Goal: Contribute content

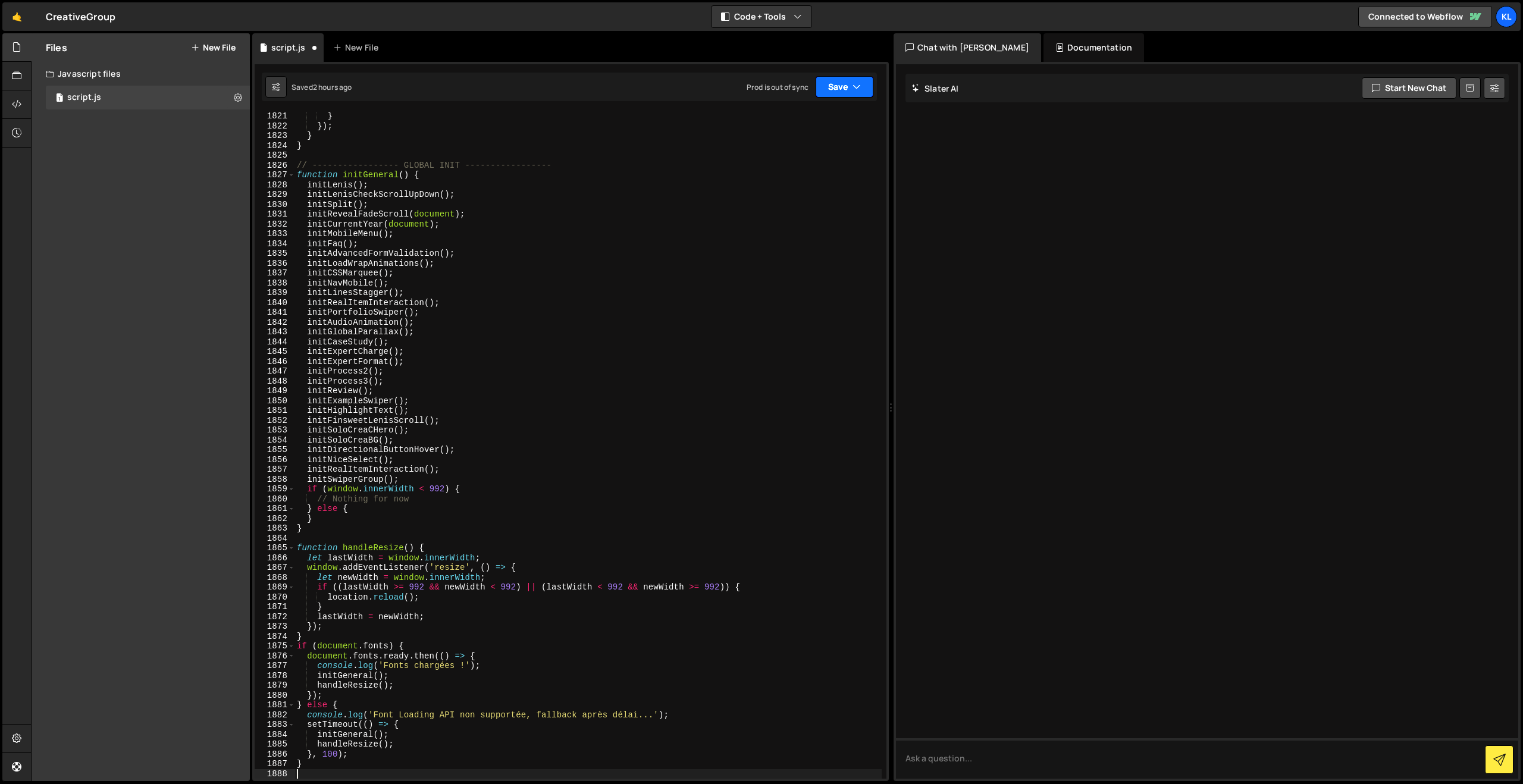
drag, startPoint x: 845, startPoint y: 84, endPoint x: 833, endPoint y: 105, distance: 24.2
click at [845, 84] on button "Save" at bounding box center [845, 87] width 57 height 21
drag, startPoint x: 794, startPoint y: 160, endPoint x: 783, endPoint y: 149, distance: 15.6
click at [793, 160] on button "Save to Production S Saved [DATE]" at bounding box center [805, 161] width 143 height 39
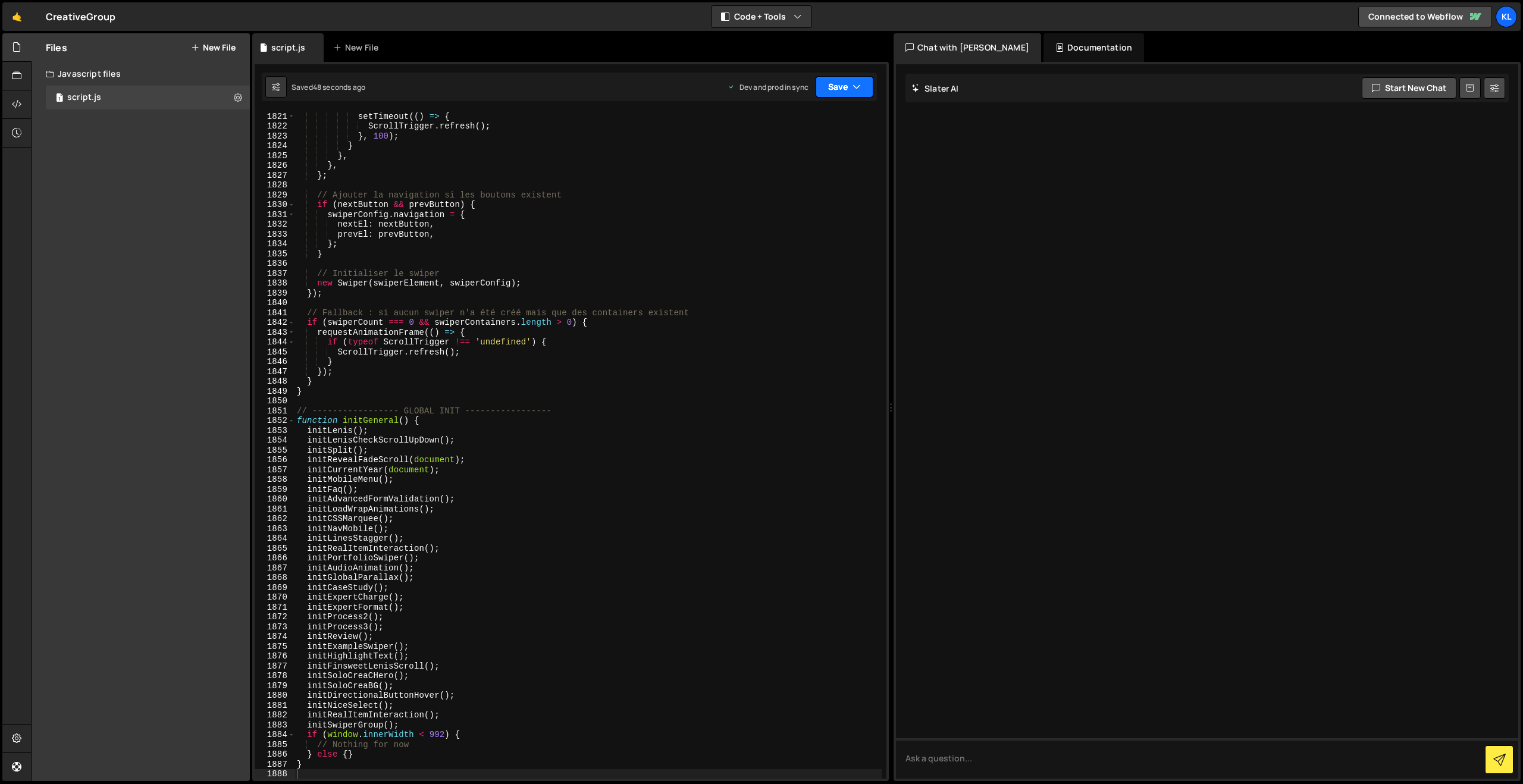
click at [857, 79] on button "Save" at bounding box center [845, 87] width 57 height 21
click at [822, 157] on div "Save to Production S" at bounding box center [804, 155] width 124 height 12
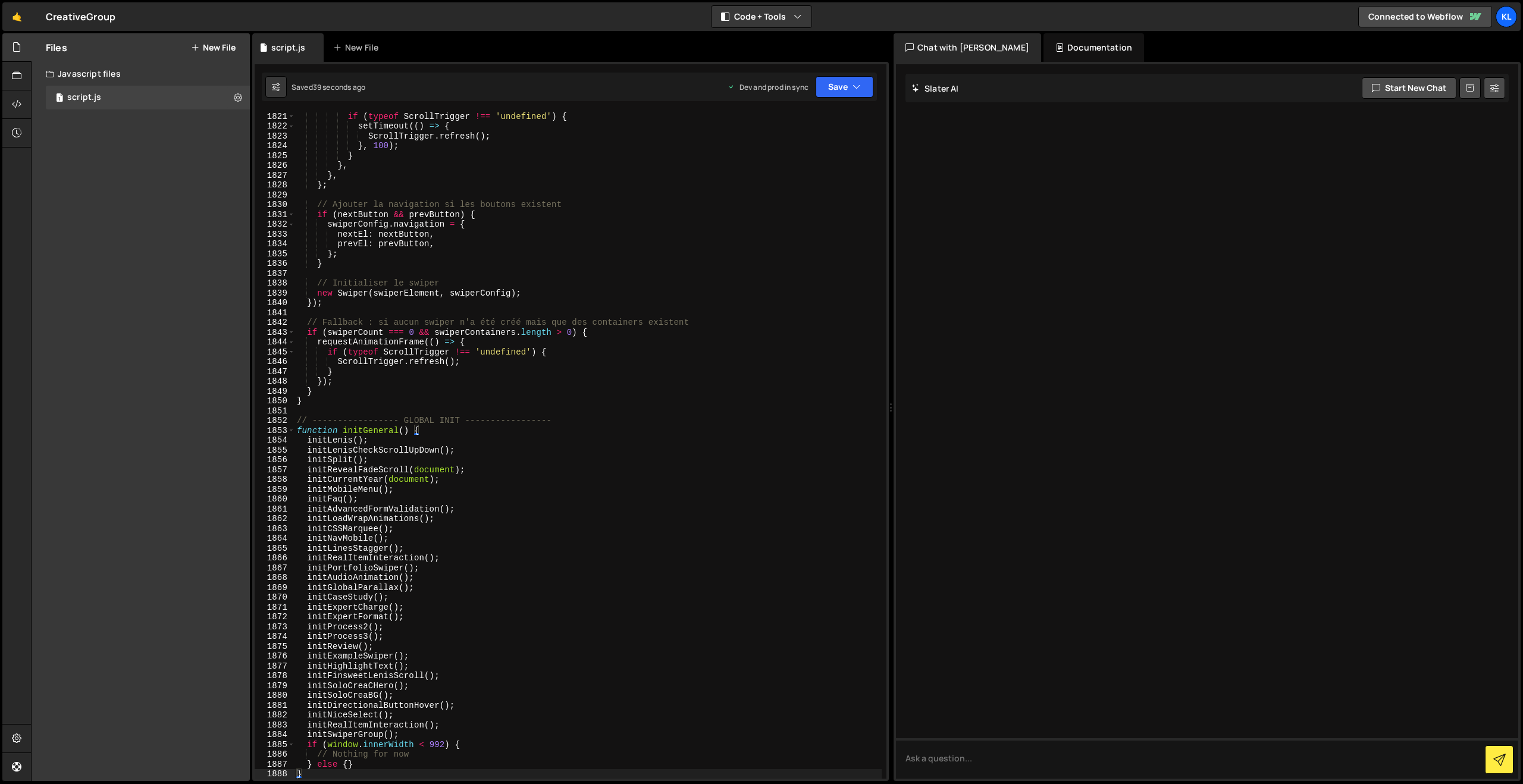
drag, startPoint x: 567, startPoint y: 257, endPoint x: 580, endPoint y: 255, distance: 13.2
click at [566, 257] on div "if ( typeof ScrollTrigger !== 'undefined' ) { setTimeout (( ) => { ScrollTrigge…" at bounding box center [587, 455] width 587 height 687
type textarea "}"
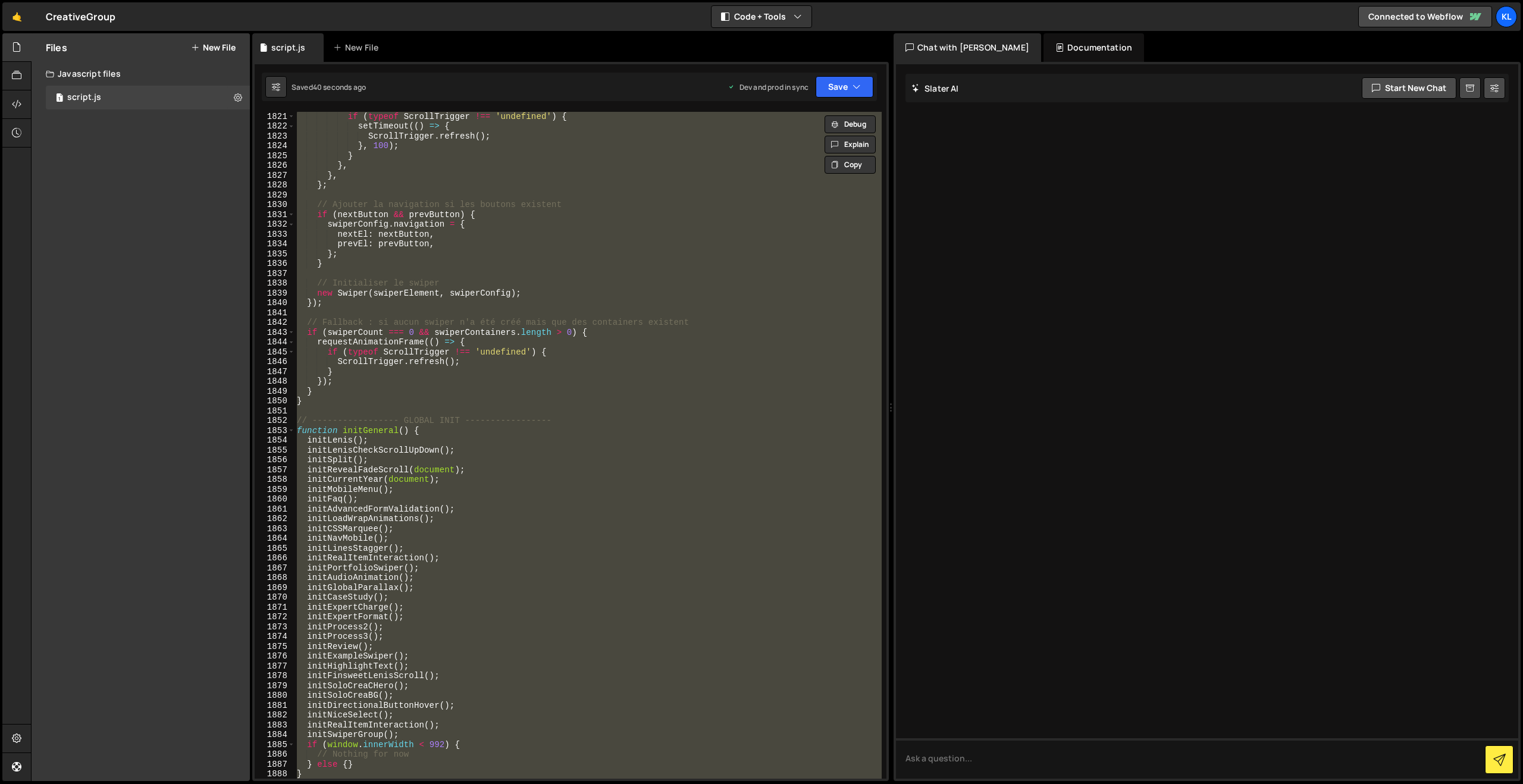
paste textarea
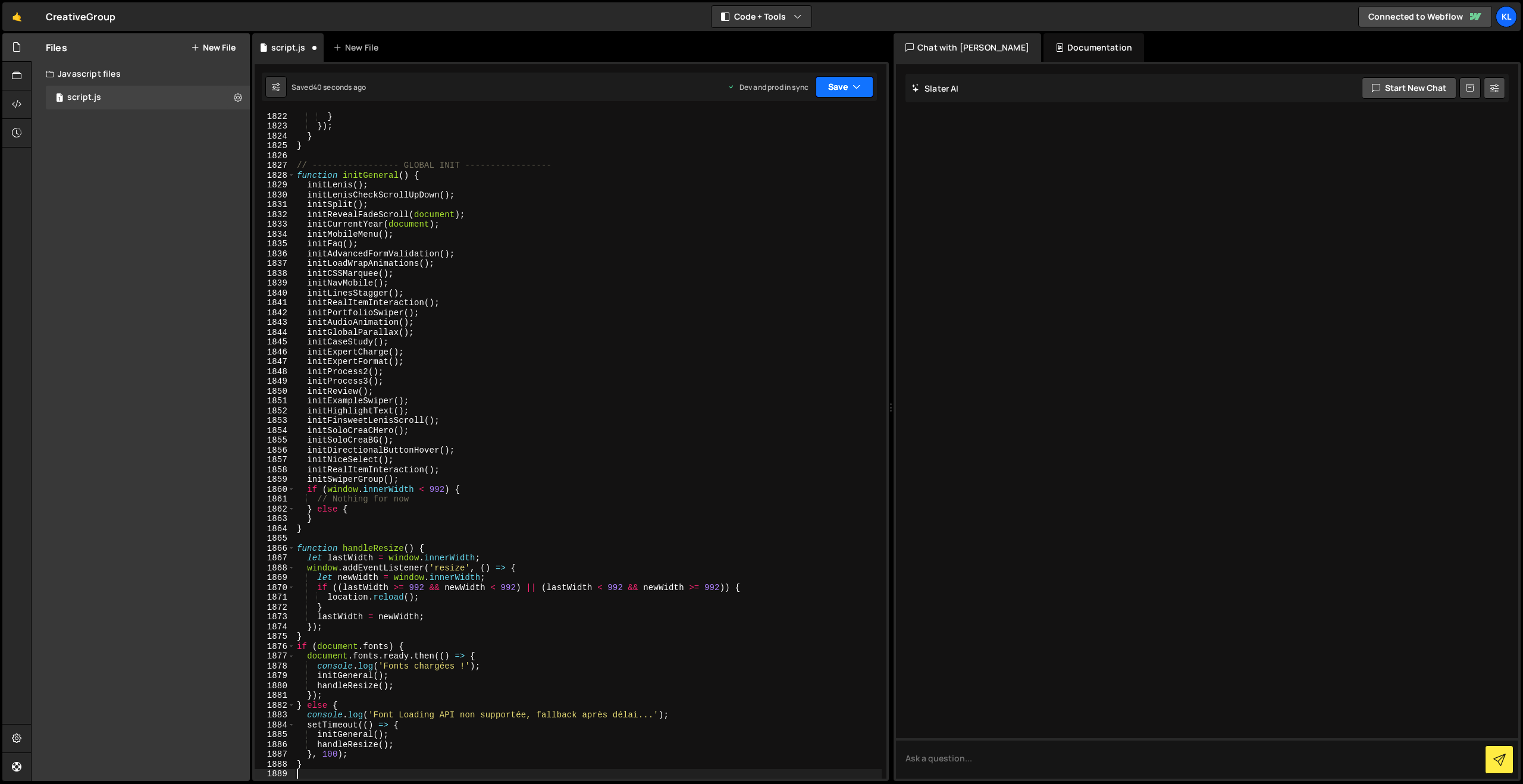
click at [836, 94] on button "Save" at bounding box center [845, 87] width 57 height 21
drag, startPoint x: 792, startPoint y: 163, endPoint x: 711, endPoint y: 117, distance: 93.2
click at [792, 163] on div "38 seconds ago" at bounding box center [790, 167] width 53 height 10
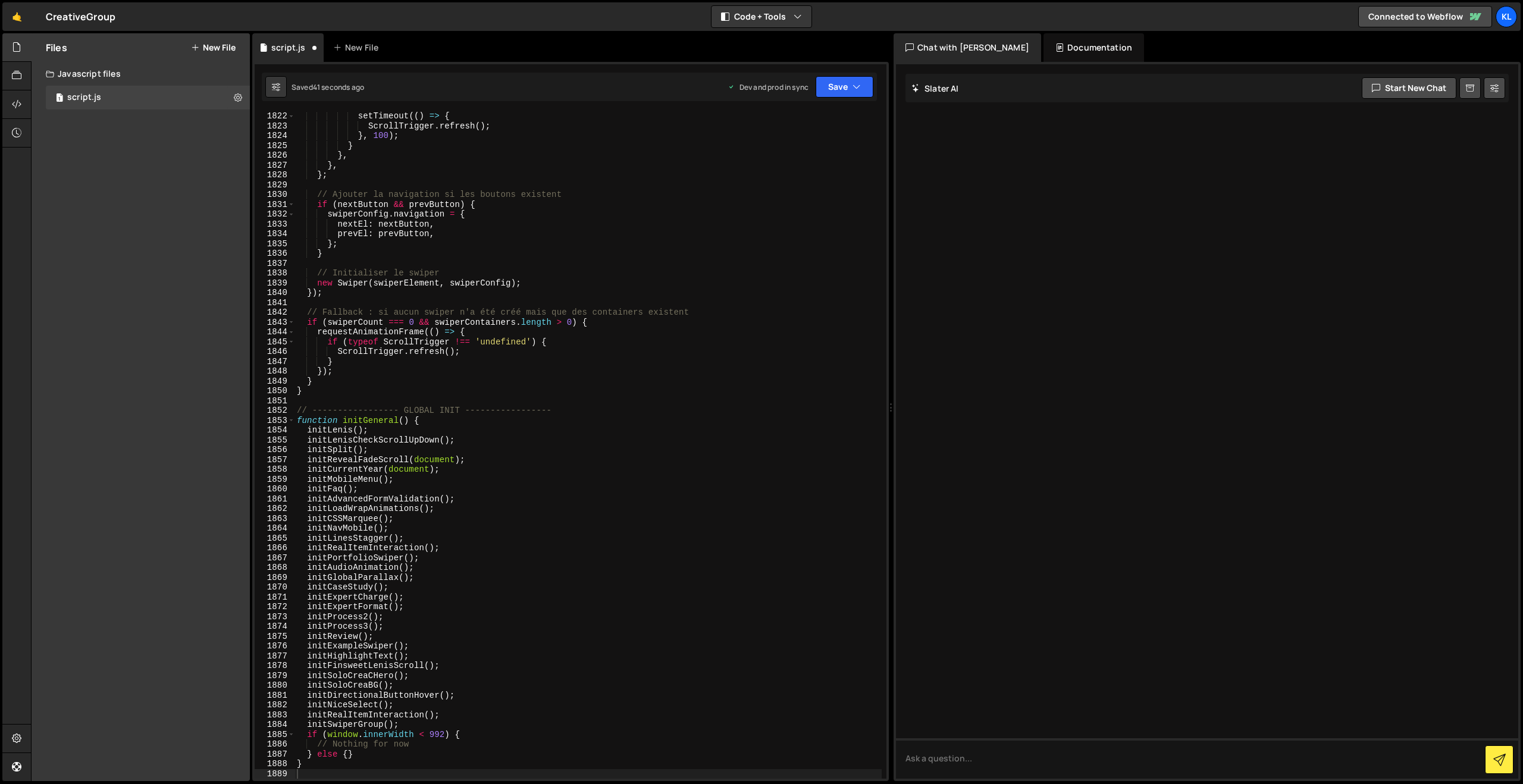
scroll to position [17886, 0]
click at [22, 106] on div at bounding box center [17, 104] width 29 height 29
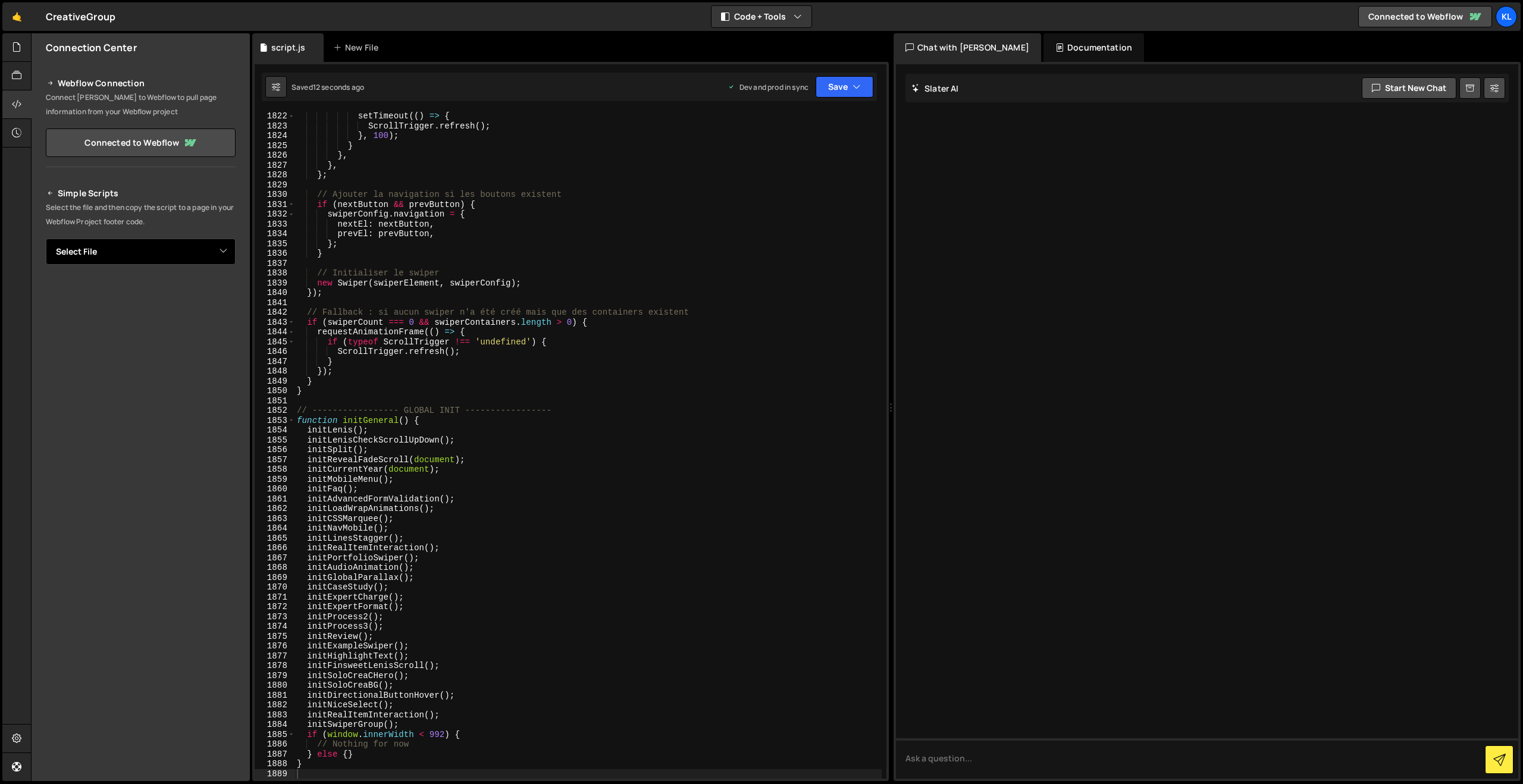
click at [194, 255] on select "Select File script.js" at bounding box center [141, 252] width 190 height 26
select select "38069"
click at [46, 238] on select "Select File script.js" at bounding box center [141, 252] width 190 height 26
drag, startPoint x: 201, startPoint y: 289, endPoint x: 202, endPoint y: 274, distance: 15.0
click at [201, 289] on button "Copy" at bounding box center [199, 292] width 40 height 25
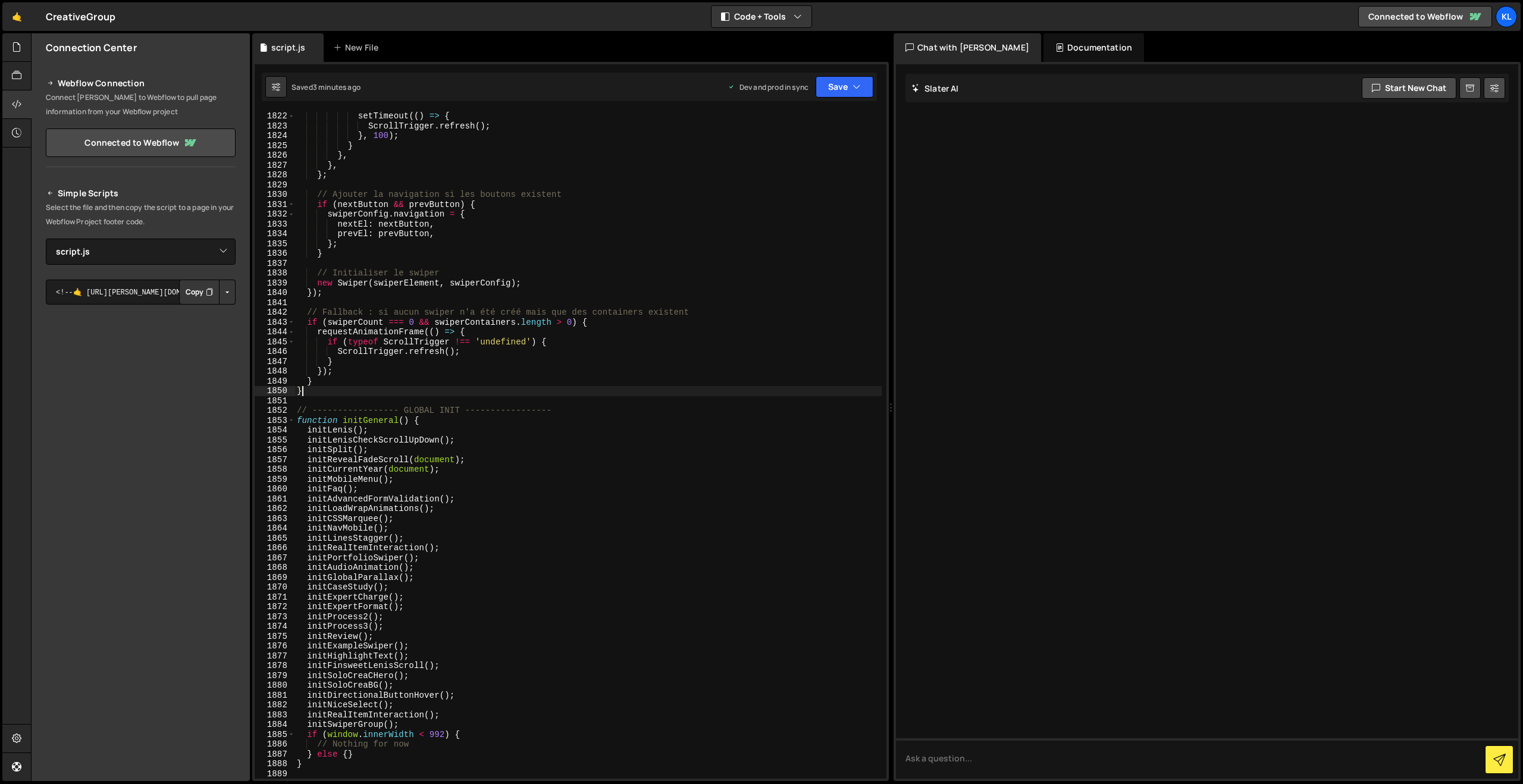
drag, startPoint x: 700, startPoint y: 390, endPoint x: 717, endPoint y: 369, distance: 27.0
click at [700, 390] on div "setTimeout (( ) => { ScrollTrigger . refresh ( ) ; } , 100 ) ; } } , } , } ; //…" at bounding box center [587, 455] width 587 height 687
type textarea "}"
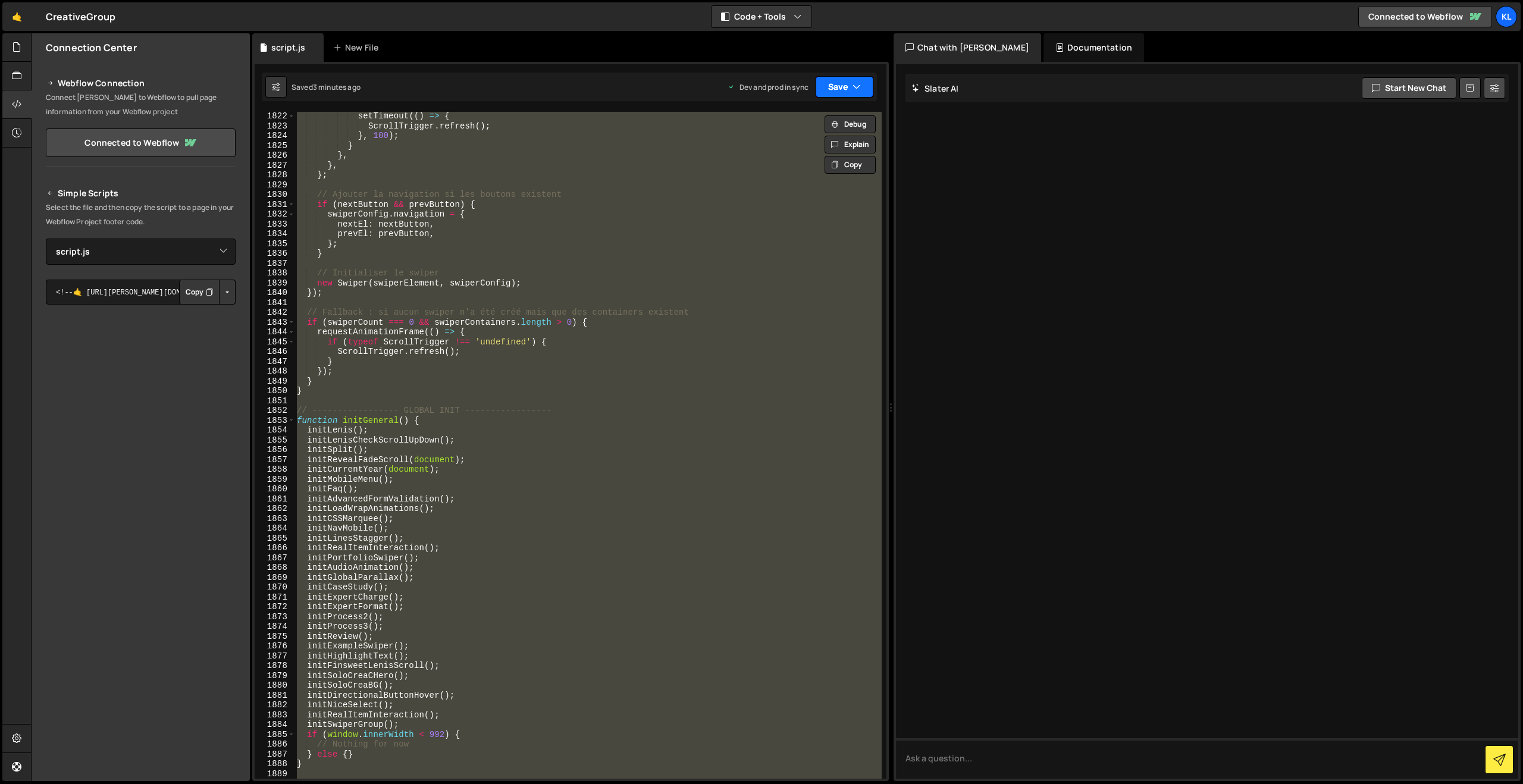
paste textarea
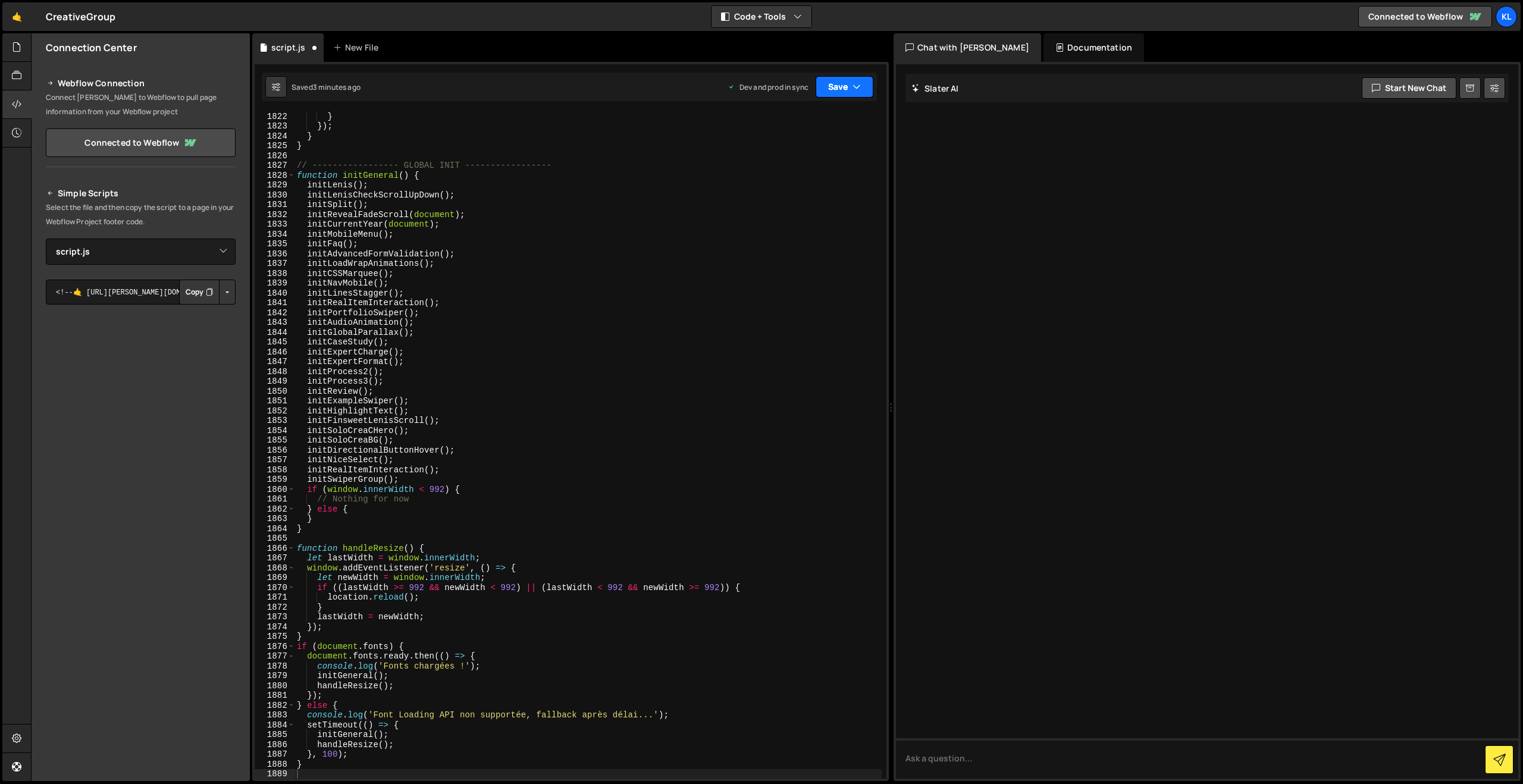
click at [833, 78] on button "Save" at bounding box center [845, 87] width 57 height 21
click at [790, 166] on div "3 minutes ago" at bounding box center [786, 167] width 47 height 10
